Goal: Navigation & Orientation: Find specific page/section

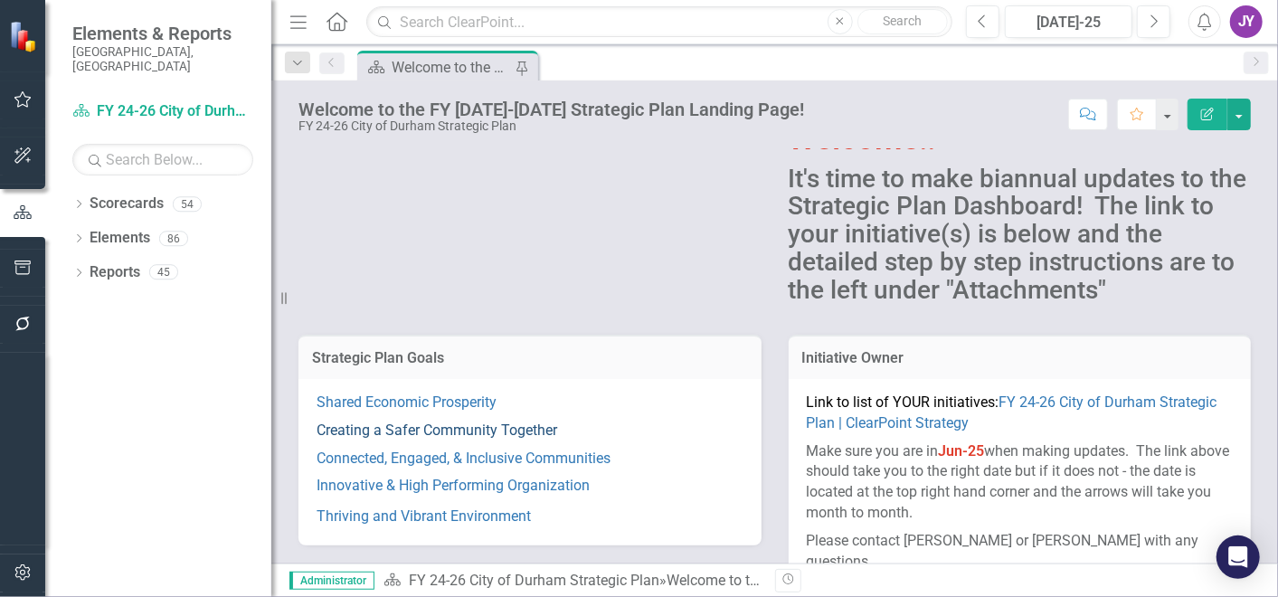
scroll to position [100, 0]
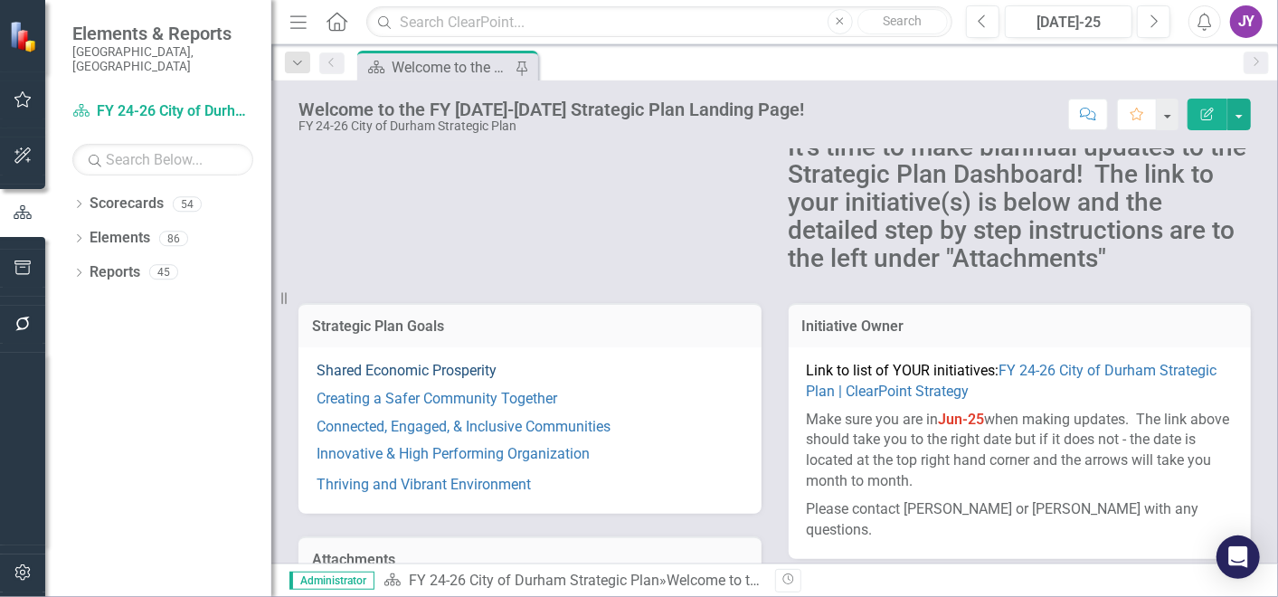
click at [449, 376] on link "Shared Economic Prosperity" at bounding box center [406, 370] width 180 height 17
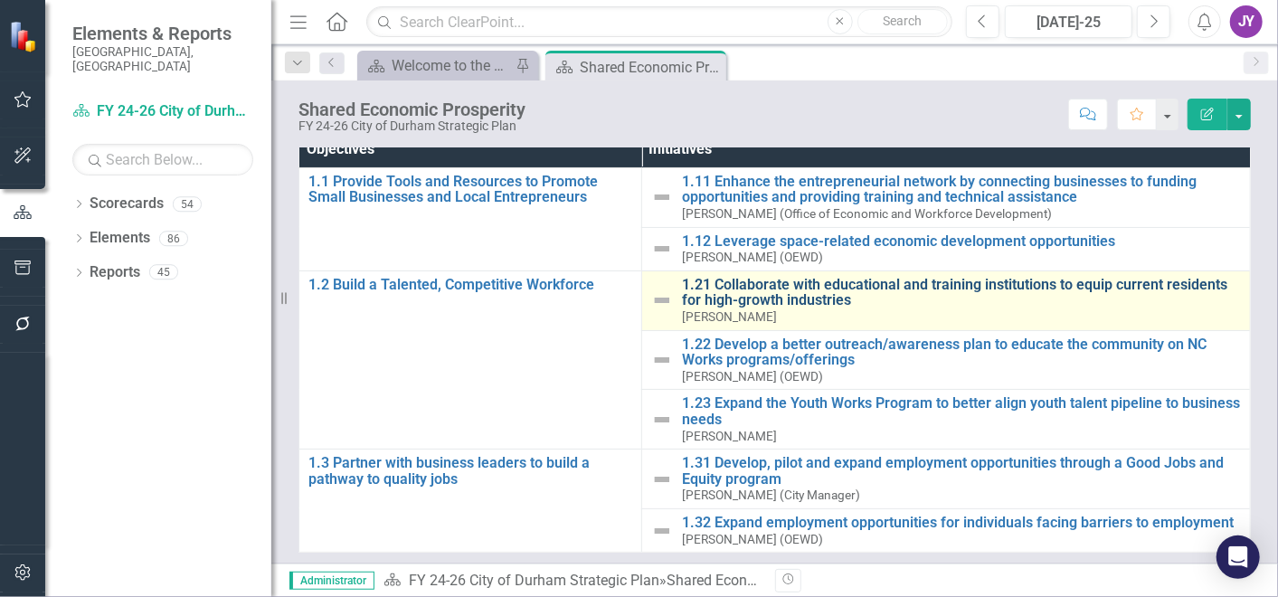
scroll to position [201, 0]
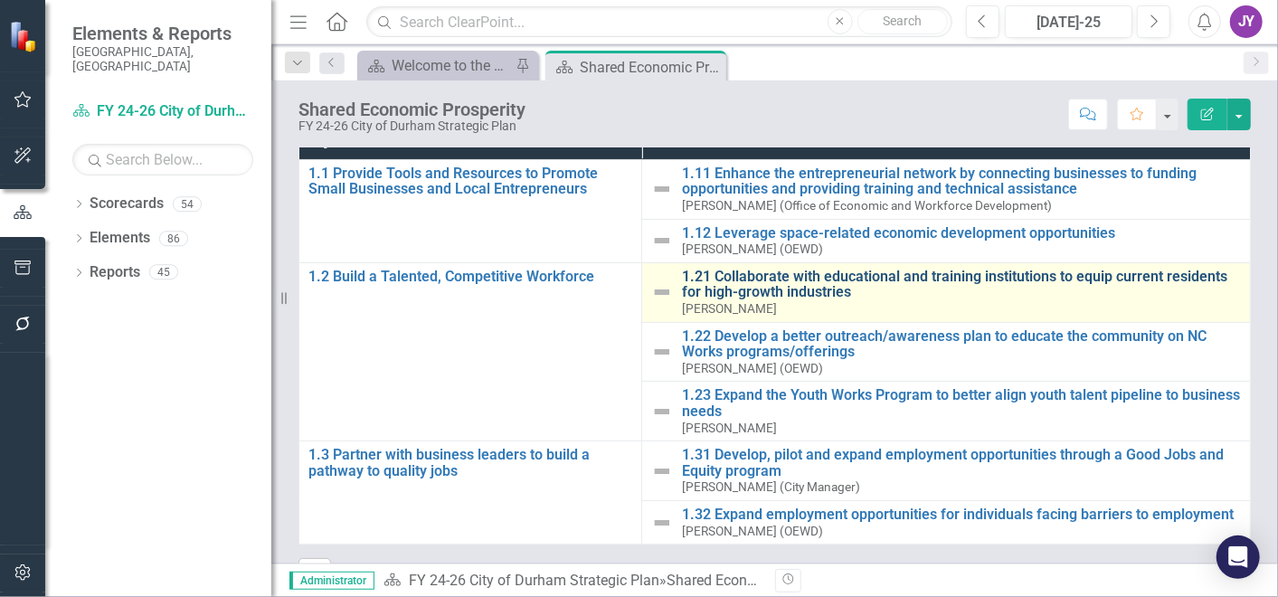
click at [778, 282] on link "1.21 Collaborate with educational and training institutions to equip current re…" at bounding box center [961, 285] width 559 height 32
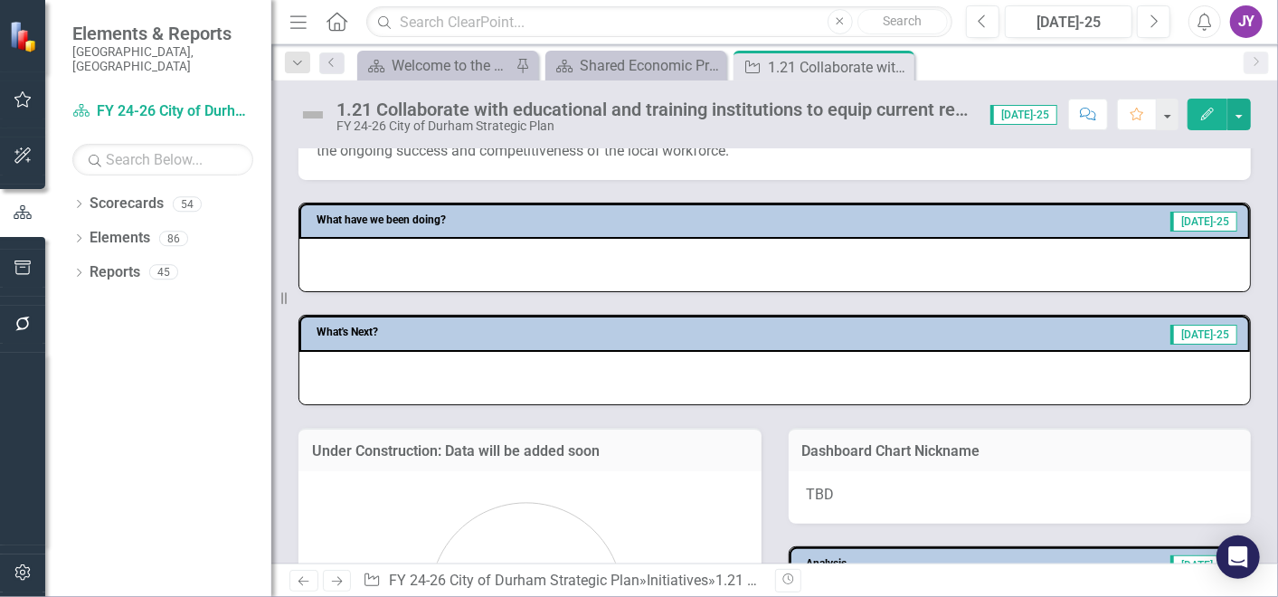
scroll to position [904, 0]
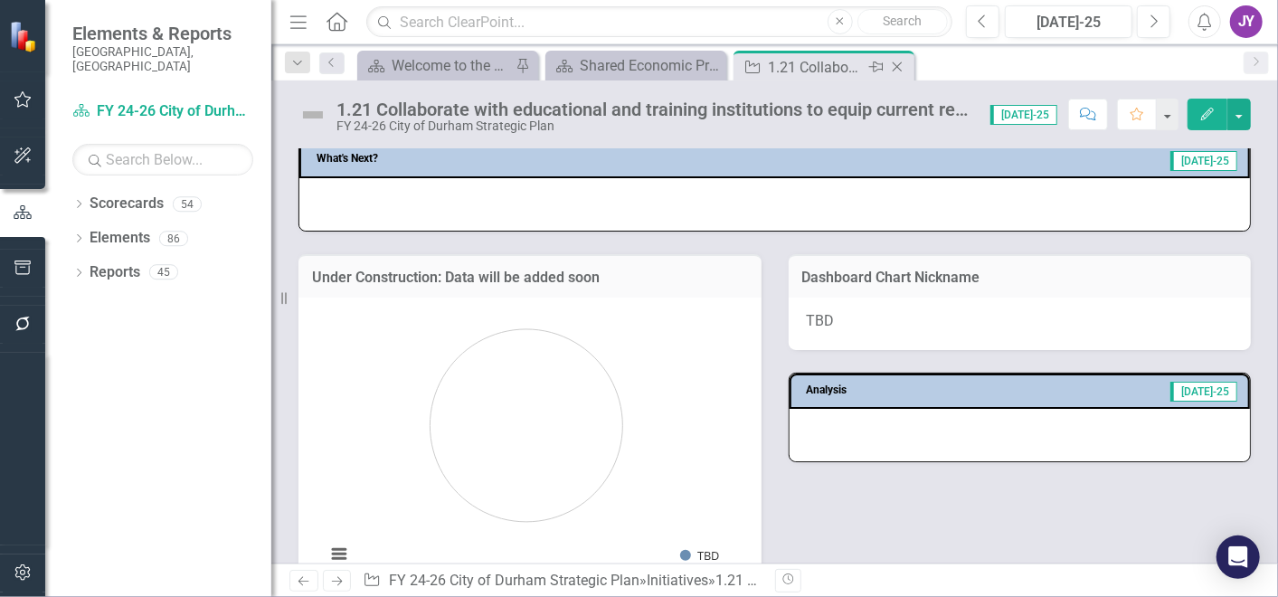
click at [904, 67] on icon "Close" at bounding box center [897, 67] width 18 height 14
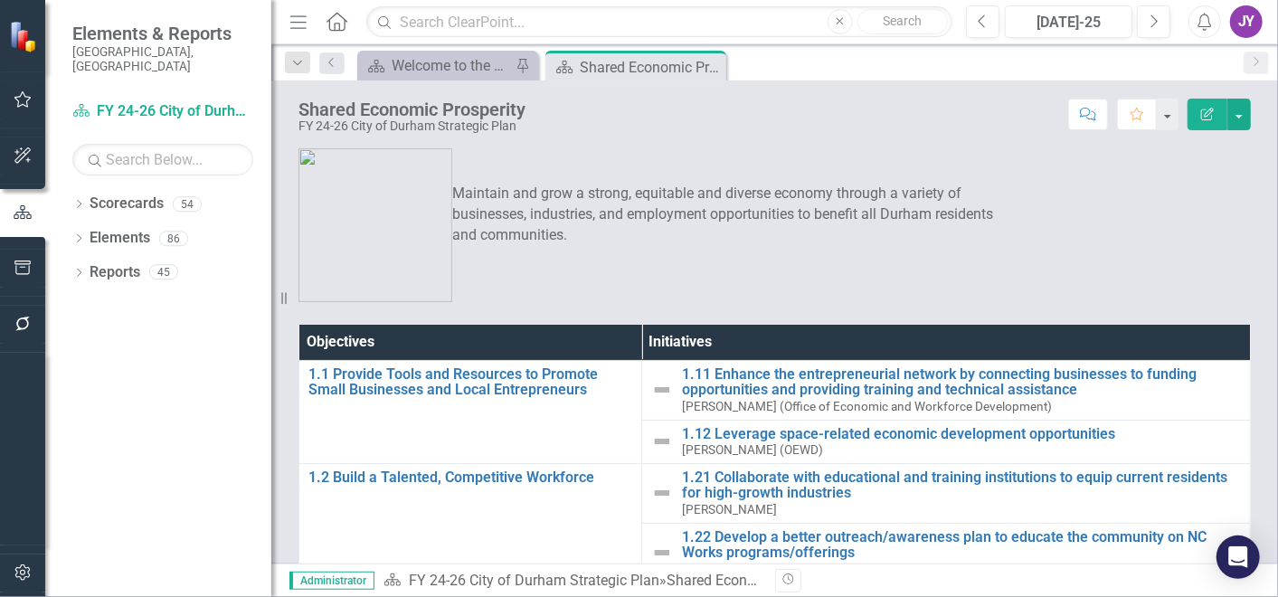
click at [2, 234] on div at bounding box center [22, 212] width 45 height 56
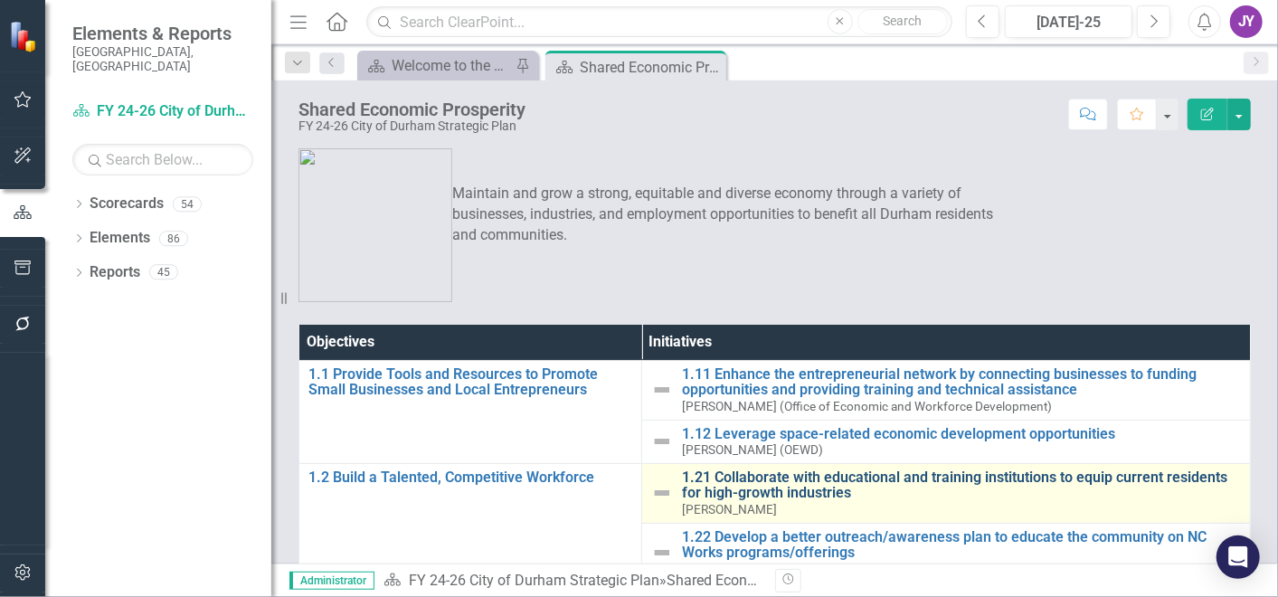
click at [746, 489] on link "1.21 Collaborate with educational and training institutions to equip current re…" at bounding box center [961, 485] width 559 height 32
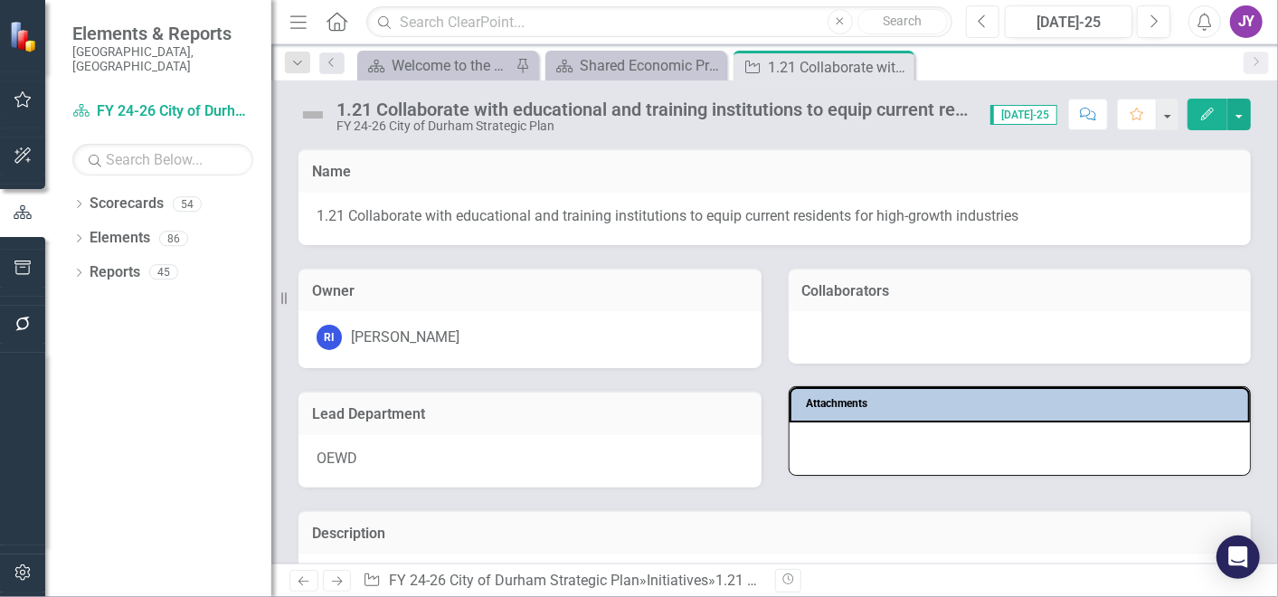
click at [981, 30] on button "Previous" at bounding box center [982, 21] width 33 height 33
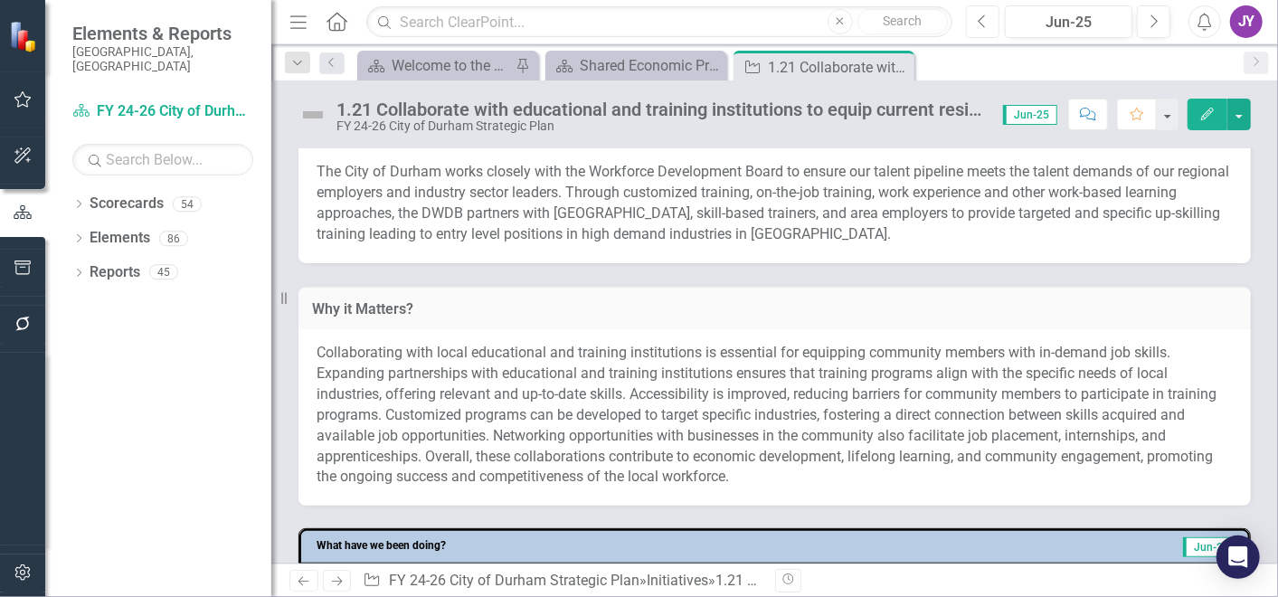
scroll to position [305, 0]
